Goal: Transaction & Acquisition: Purchase product/service

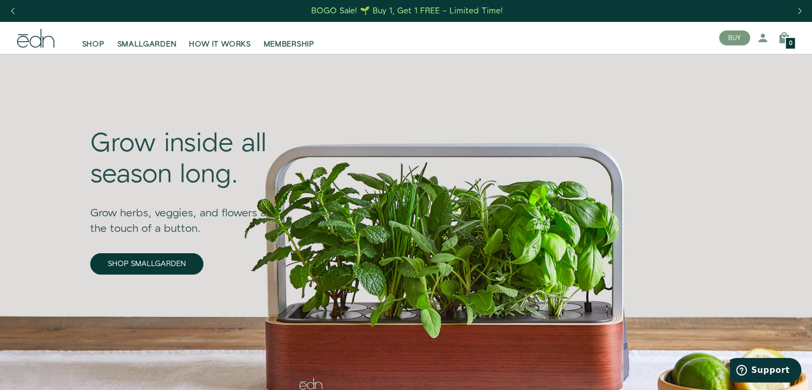
click at [718, 120] on div "Close dialog SIGN UP Submit" at bounding box center [406, 195] width 812 height 390
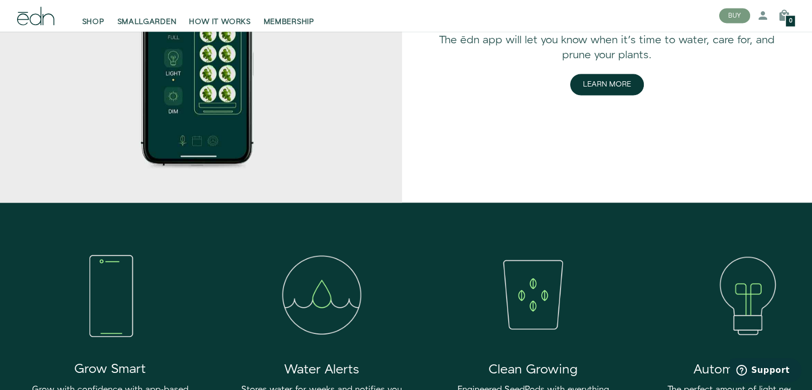
scroll to position [1709, 0]
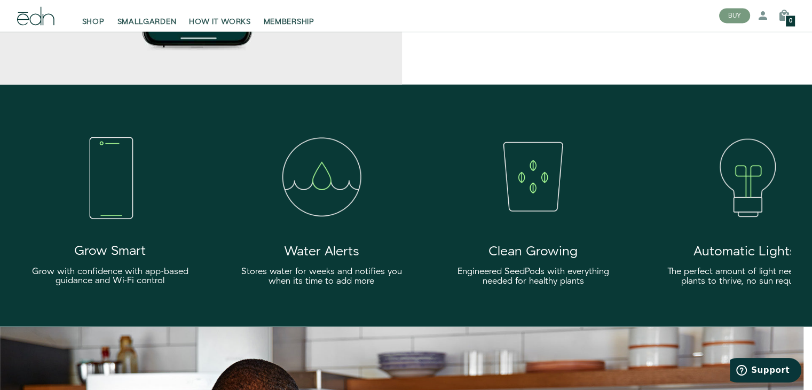
drag, startPoint x: 496, startPoint y: 104, endPoint x: 606, endPoint y: 109, distance: 110.7
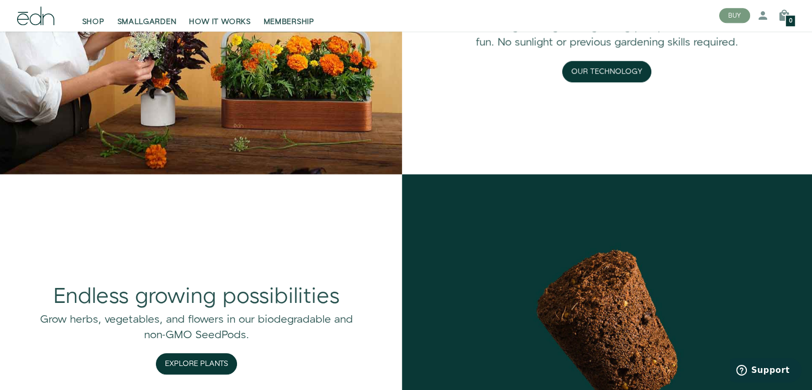
scroll to position [0, 0]
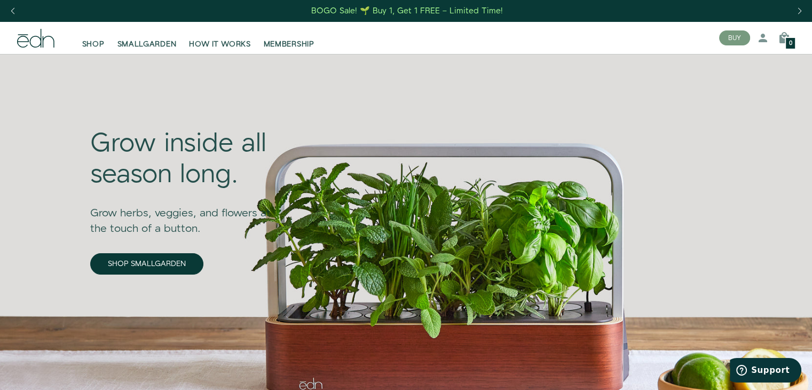
drag, startPoint x: 163, startPoint y: 223, endPoint x: 306, endPoint y: -46, distance: 304.7
click at [89, 44] on span "SHOP" at bounding box center [93, 44] width 22 height 11
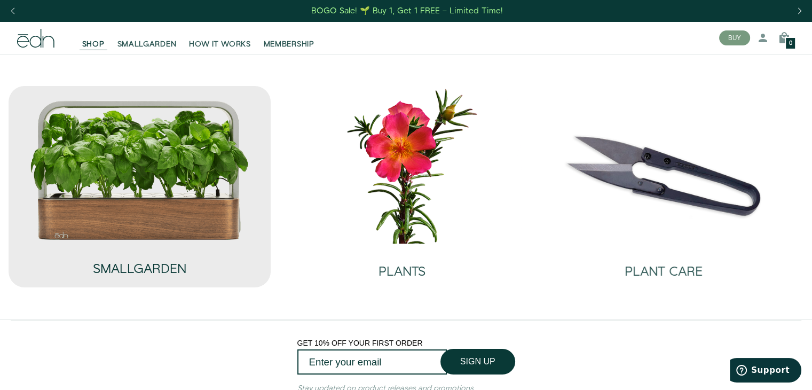
click at [94, 274] on h2 "SMALLGARDEN" at bounding box center [139, 269] width 93 height 14
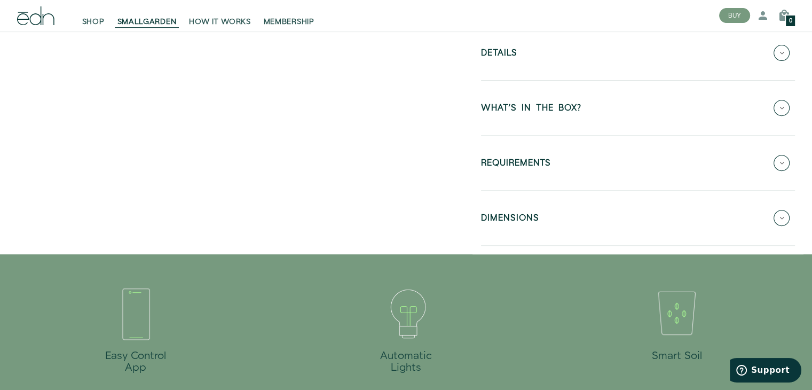
scroll to position [374, 0]
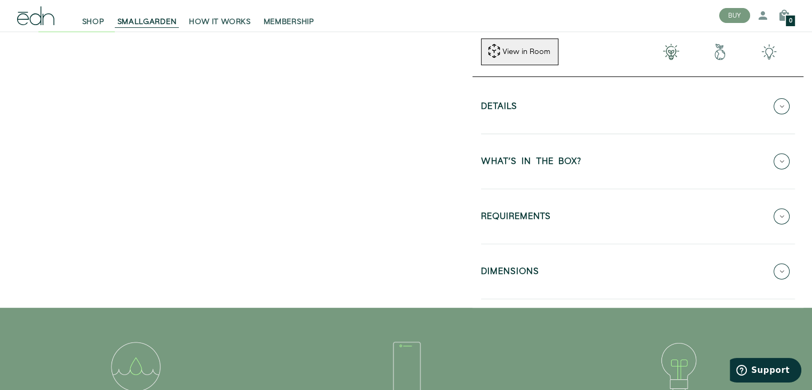
click at [593, 162] on button "WHAT'S IN THE BOX?" at bounding box center [638, 161] width 314 height 37
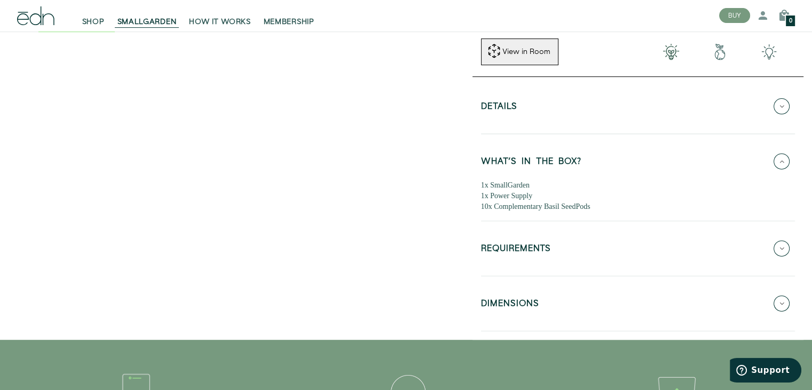
click at [527, 239] on button "REQUIREMENTS" at bounding box center [638, 248] width 314 height 37
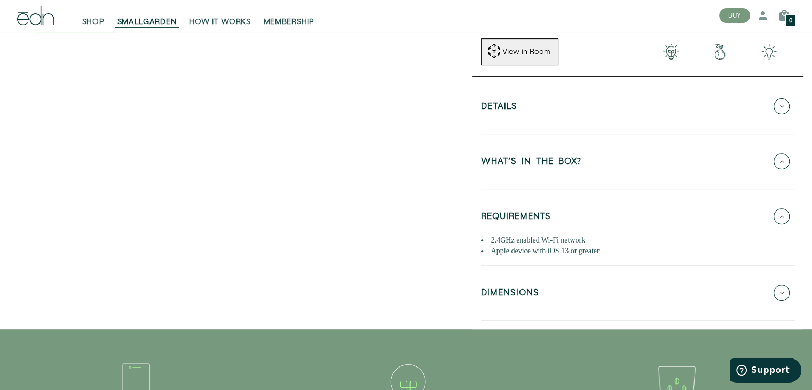
drag, startPoint x: 418, startPoint y: 299, endPoint x: 419, endPoint y: 199, distance: 99.9
click at [416, 201] on div at bounding box center [241, 2] width 464 height 645
click at [502, 280] on button "DIMENSIONS" at bounding box center [638, 292] width 314 height 37
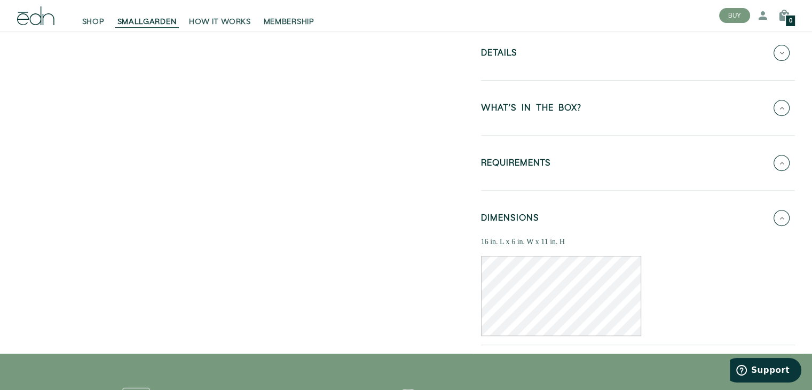
scroll to position [160, 0]
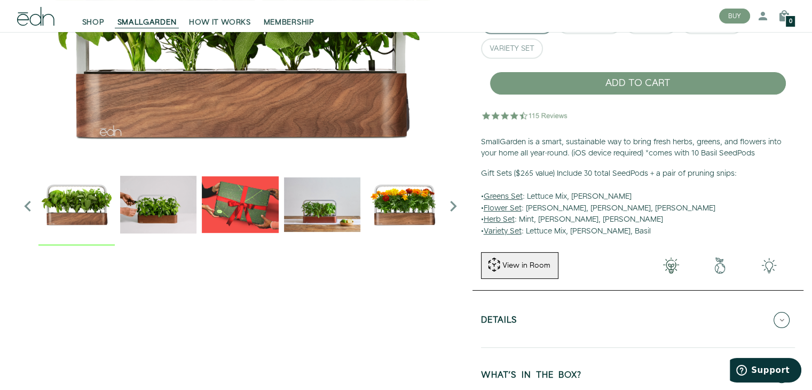
click at [524, 326] on button "Details" at bounding box center [638, 319] width 314 height 37
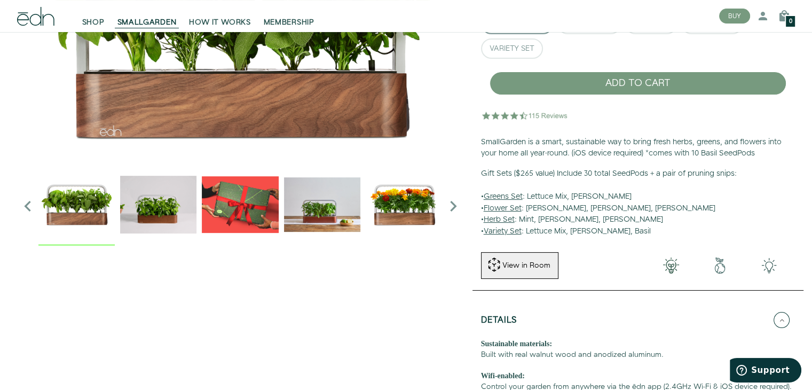
scroll to position [0, 0]
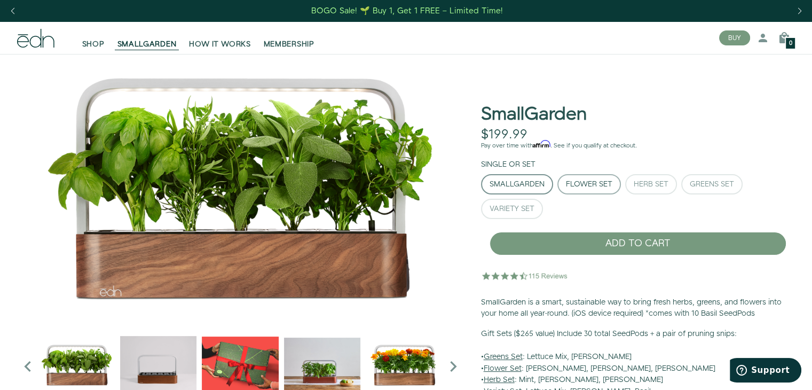
click at [596, 186] on div "Flower Set" at bounding box center [589, 184] width 46 height 7
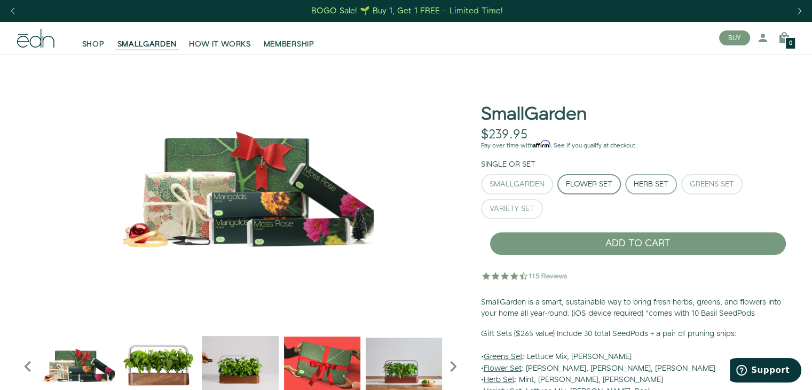
drag, startPoint x: 659, startPoint y: 185, endPoint x: 672, endPoint y: 186, distance: 12.9
click at [659, 186] on div "Herb Set" at bounding box center [651, 184] width 35 height 7
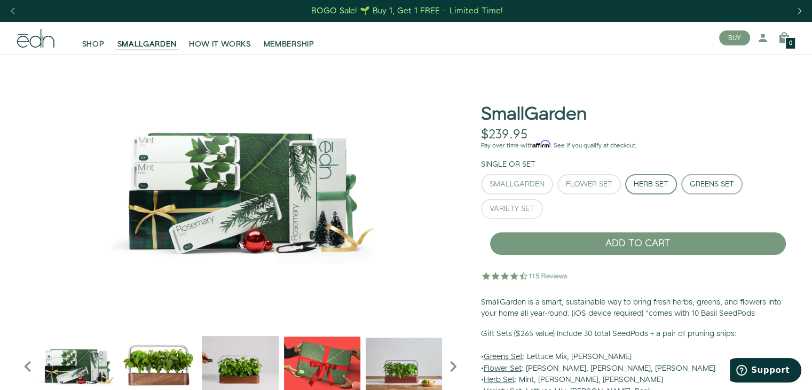
click at [715, 186] on div "Greens Set" at bounding box center [712, 184] width 44 height 7
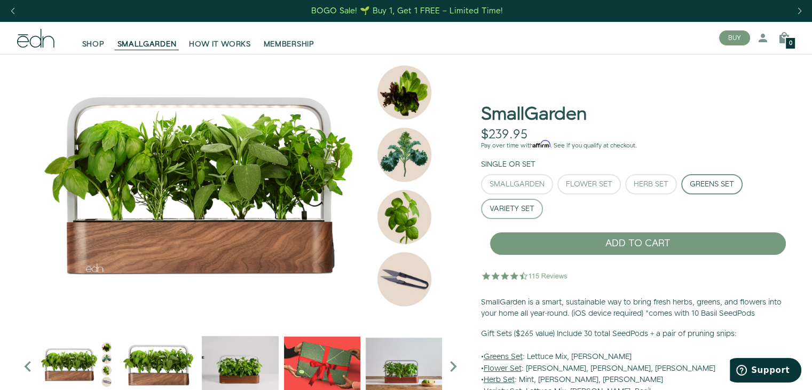
click at [507, 213] on div "Variety Set" at bounding box center [512, 208] width 45 height 7
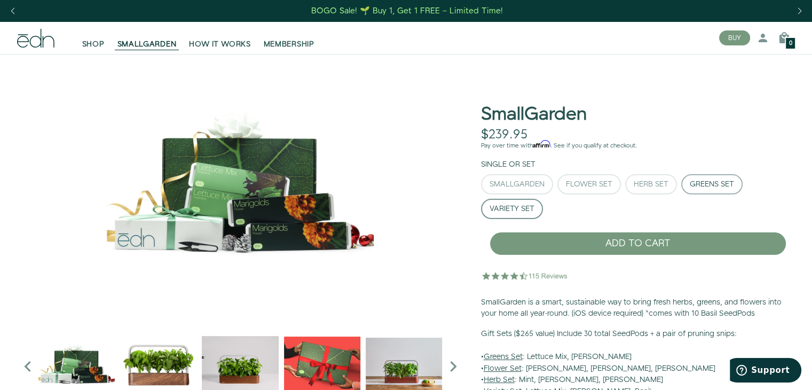
click at [731, 181] on div "Greens Set" at bounding box center [712, 184] width 44 height 7
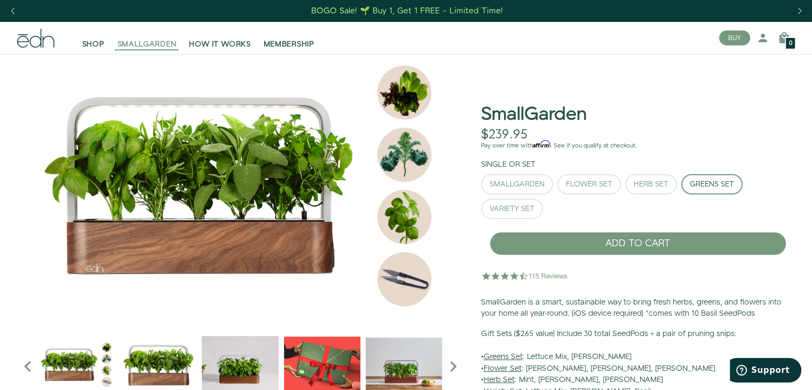
click at [165, 47] on span "SMALLGARDEN" at bounding box center [147, 44] width 59 height 11
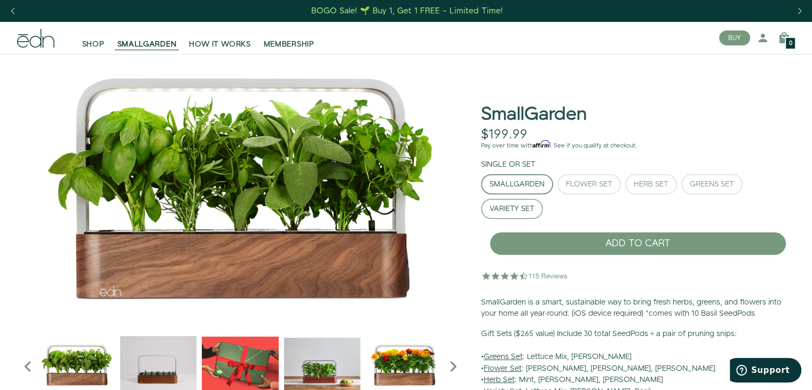
click at [522, 210] on div "Variety Set" at bounding box center [512, 208] width 45 height 7
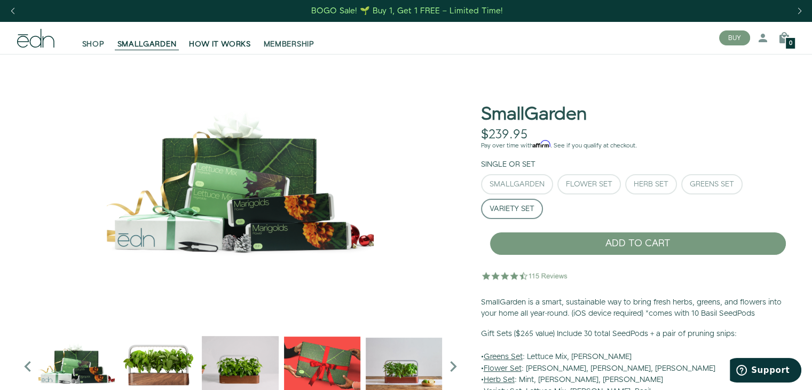
click at [214, 36] on link "HOW IT WORKS" at bounding box center [220, 38] width 74 height 24
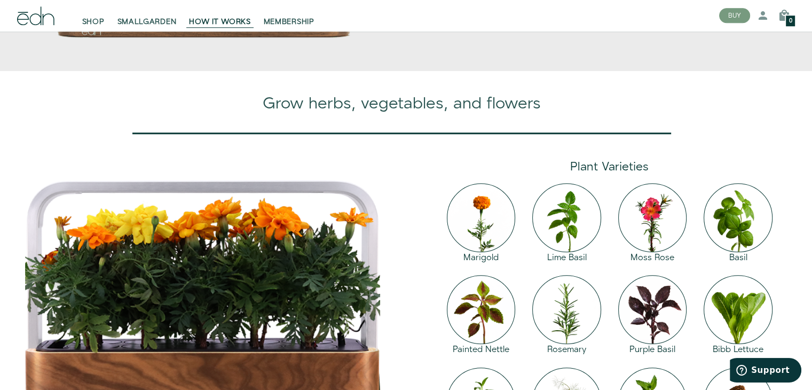
scroll to position [962, 0]
